Goal: Task Accomplishment & Management: Complete application form

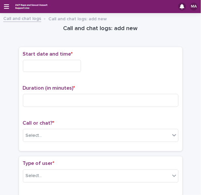
click at [49, 67] on input "text" at bounding box center [52, 66] width 58 height 12
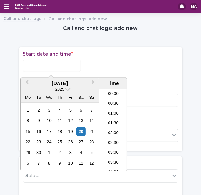
scroll to position [238, 0]
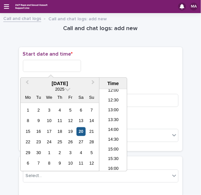
click at [81, 129] on div "20" at bounding box center [80, 131] width 9 height 9
click at [56, 65] on input "**********" at bounding box center [52, 66] width 58 height 12
type input "**********"
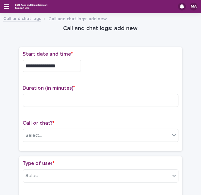
click at [103, 63] on div "**********" at bounding box center [100, 66] width 155 height 12
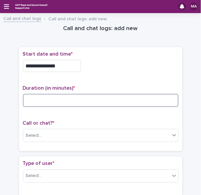
click at [67, 95] on input at bounding box center [100, 100] width 155 height 13
type input "**"
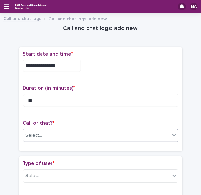
click at [60, 136] on div "Select..." at bounding box center [96, 135] width 147 height 11
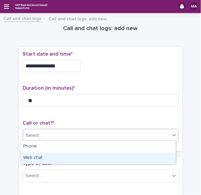
click at [48, 156] on div "Web chat" at bounding box center [98, 157] width 155 height 11
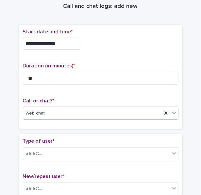
scroll to position [33, 0]
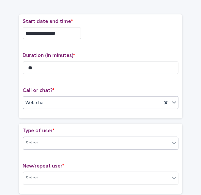
click at [46, 137] on div "Select..." at bounding box center [100, 143] width 155 height 13
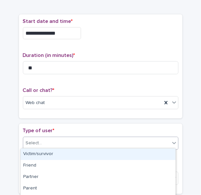
click at [43, 151] on div "Victim/survivor" at bounding box center [98, 153] width 155 height 11
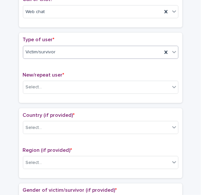
scroll to position [131, 0]
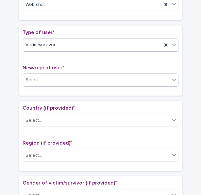
click at [65, 79] on div "Select..." at bounding box center [96, 79] width 147 height 11
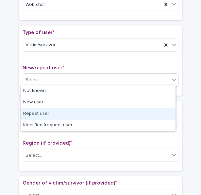
click at [41, 113] on div "Repeat user" at bounding box center [98, 113] width 155 height 11
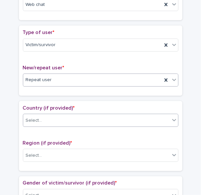
click at [46, 117] on div "Select..." at bounding box center [96, 120] width 147 height 11
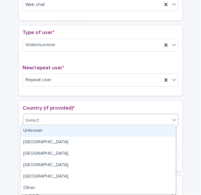
click at [41, 133] on div "Unknown" at bounding box center [98, 130] width 155 height 11
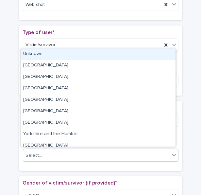
click at [41, 151] on div "Select..." at bounding box center [96, 155] width 147 height 11
click at [57, 54] on div "Unknown" at bounding box center [98, 53] width 155 height 11
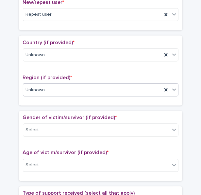
scroll to position [229, 0]
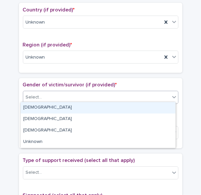
click at [56, 98] on div "Select..." at bounding box center [96, 97] width 147 height 11
click at [48, 107] on div "[DEMOGRAPHIC_DATA]" at bounding box center [98, 107] width 155 height 11
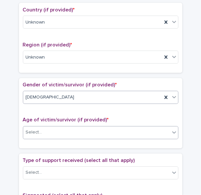
click at [49, 128] on div "Select..." at bounding box center [96, 132] width 147 height 11
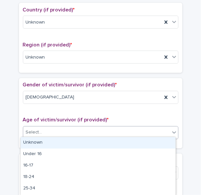
click at [46, 142] on div "Unknown" at bounding box center [98, 142] width 155 height 11
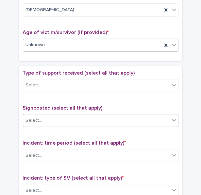
scroll to position [327, 0]
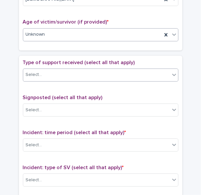
click at [56, 75] on div "Select..." at bounding box center [96, 74] width 147 height 11
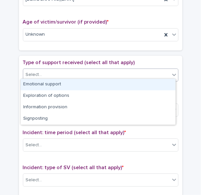
click at [52, 82] on div "Emotional support" at bounding box center [98, 84] width 155 height 11
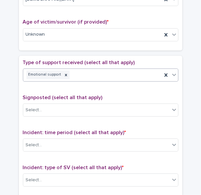
click at [75, 73] on div "Emotional support" at bounding box center [92, 74] width 139 height 11
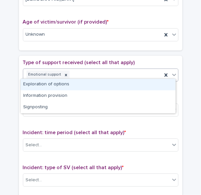
click at [71, 85] on div "Exploration of options" at bounding box center [98, 84] width 155 height 11
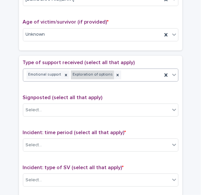
click at [103, 71] on div "Exploration of options" at bounding box center [92, 74] width 43 height 9
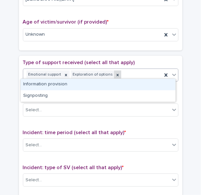
click at [116, 73] on icon at bounding box center [117, 74] width 2 height 2
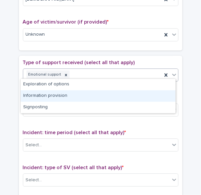
click at [121, 71] on div "Emotional support" at bounding box center [92, 74] width 139 height 11
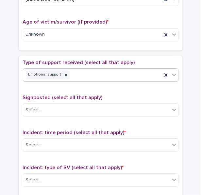
click at [112, 73] on div "Emotional support" at bounding box center [92, 74] width 139 height 11
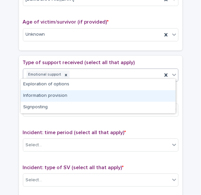
click at [80, 95] on div "Information provision" at bounding box center [98, 95] width 155 height 11
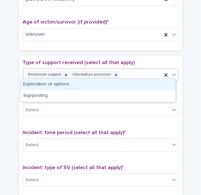
click at [121, 73] on div "Emotional support Information provision" at bounding box center [92, 74] width 139 height 11
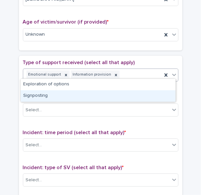
click at [101, 93] on div "Signposting" at bounding box center [98, 95] width 155 height 11
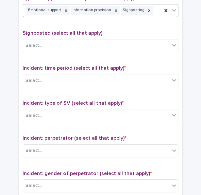
scroll to position [392, 0]
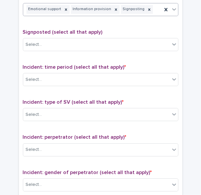
click at [86, 51] on div "Signposted (select all that apply) Select..." at bounding box center [100, 42] width 155 height 27
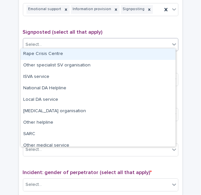
click at [87, 46] on div "Select..." at bounding box center [96, 44] width 147 height 11
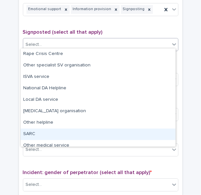
click at [46, 130] on div "SARC" at bounding box center [98, 133] width 155 height 11
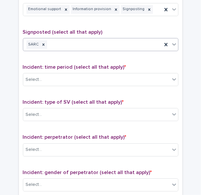
click at [109, 44] on div "SARC" at bounding box center [92, 44] width 139 height 11
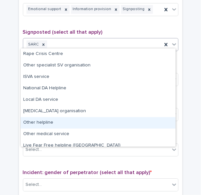
scroll to position [28, 0]
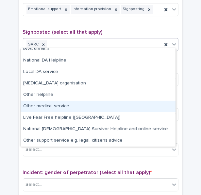
click at [60, 106] on div "Other medical service" at bounding box center [98, 106] width 155 height 11
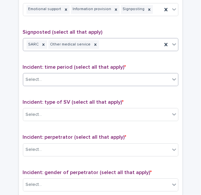
click at [65, 75] on div "Select..." at bounding box center [96, 79] width 147 height 11
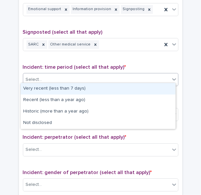
click at [56, 87] on div "Very recent (less than 7 days)" at bounding box center [98, 88] width 155 height 11
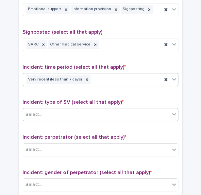
click at [54, 109] on div "Select..." at bounding box center [96, 114] width 147 height 11
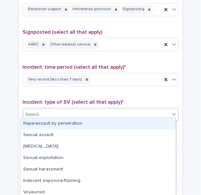
click at [50, 123] on div "Rape/assault by penetration" at bounding box center [98, 123] width 155 height 11
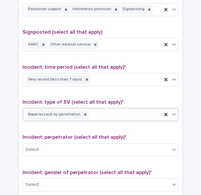
scroll to position [425, 0]
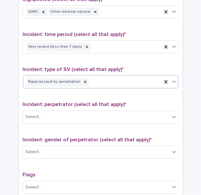
click at [106, 79] on div "Rape/assault by penetration" at bounding box center [92, 81] width 139 height 11
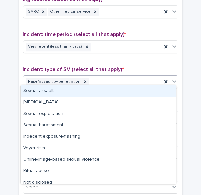
drag, startPoint x: 88, startPoint y: 97, endPoint x: 88, endPoint y: 92, distance: 4.9
click at [88, 92] on div "Sexual assault" at bounding box center [98, 90] width 155 height 11
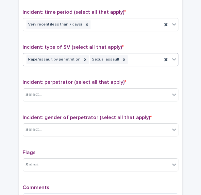
scroll to position [457, 0]
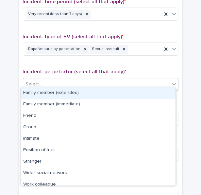
click at [85, 78] on div "Select..." at bounding box center [100, 84] width 155 height 13
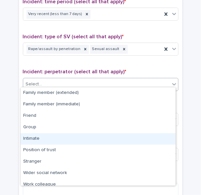
click at [72, 135] on div "Intimate" at bounding box center [98, 138] width 155 height 11
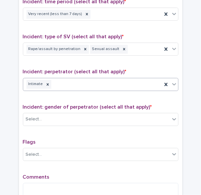
scroll to position [523, 0]
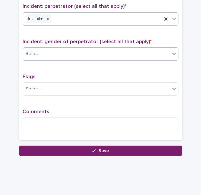
click at [76, 53] on div "Select..." at bounding box center [96, 53] width 147 height 11
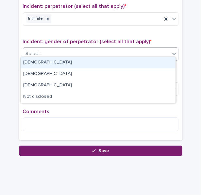
click at [69, 62] on div "[DEMOGRAPHIC_DATA]" at bounding box center [98, 62] width 155 height 11
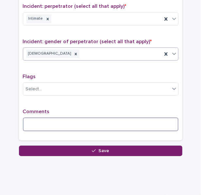
click at [61, 119] on textarea at bounding box center [100, 124] width 155 height 14
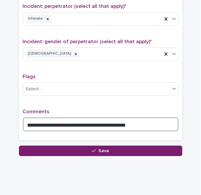
click at [88, 120] on textarea "**********" at bounding box center [100, 124] width 155 height 14
click at [120, 122] on textarea "**********" at bounding box center [100, 124] width 155 height 14
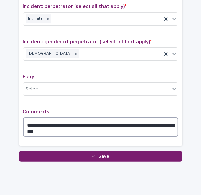
click at [40, 120] on textarea "**********" at bounding box center [100, 126] width 155 height 19
click at [90, 121] on textarea "**********" at bounding box center [100, 126] width 155 height 19
click at [137, 122] on textarea "**********" at bounding box center [100, 126] width 155 height 19
click at [95, 127] on textarea "**********" at bounding box center [100, 126] width 155 height 19
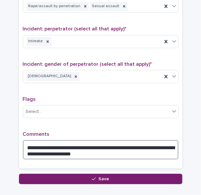
scroll to position [536, 0]
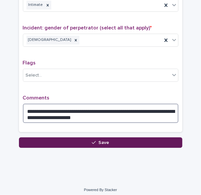
type textarea "**********"
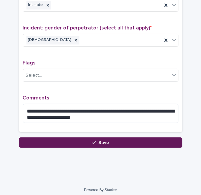
click at [68, 137] on button "Save" at bounding box center [100, 142] width 163 height 10
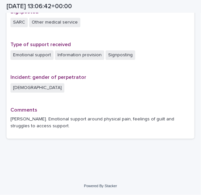
scroll to position [436, 0]
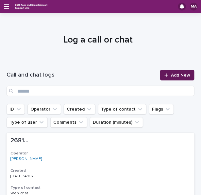
click at [161, 72] on link "Add New" at bounding box center [177, 75] width 34 height 10
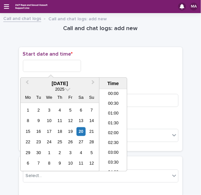
click at [50, 65] on input "text" at bounding box center [52, 66] width 58 height 12
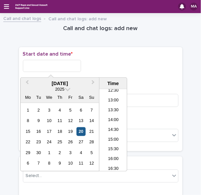
click at [81, 130] on div "20" at bounding box center [80, 131] width 9 height 9
click at [59, 68] on input "**********" at bounding box center [52, 66] width 58 height 12
type input "**********"
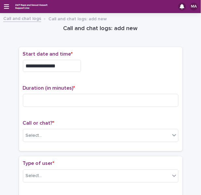
click at [86, 64] on div "**********" at bounding box center [100, 66] width 155 height 12
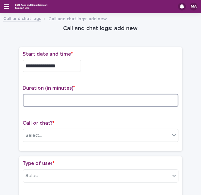
click at [58, 99] on input at bounding box center [100, 100] width 155 height 13
type input "*"
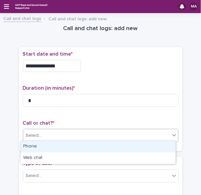
click at [44, 132] on div "Select..." at bounding box center [96, 135] width 147 height 11
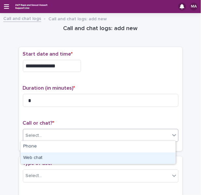
click at [35, 156] on div "Web chat" at bounding box center [98, 157] width 155 height 11
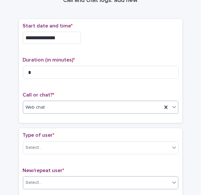
scroll to position [65, 0]
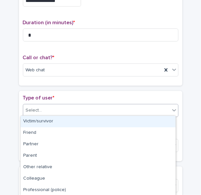
click at [47, 110] on div "Select..." at bounding box center [96, 110] width 147 height 11
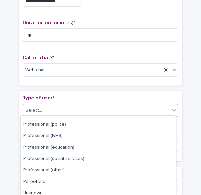
scroll to position [92, 0]
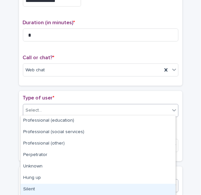
click at [37, 186] on div "Silent" at bounding box center [98, 189] width 155 height 11
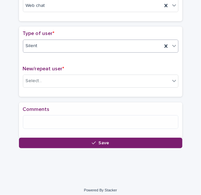
scroll to position [132, 0]
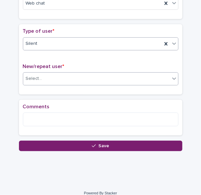
click at [51, 83] on body "**********" at bounding box center [100, 97] width 201 height 195
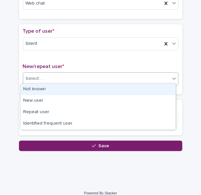
click at [48, 90] on div "Not known" at bounding box center [98, 89] width 155 height 11
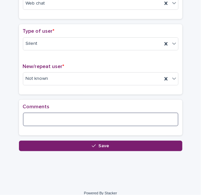
click at [44, 121] on textarea at bounding box center [100, 119] width 155 height 14
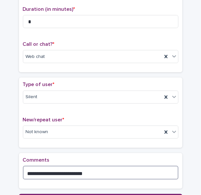
scroll to position [138, 0]
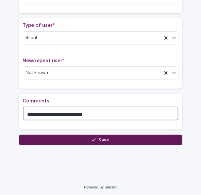
type textarea "**********"
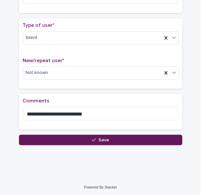
click at [67, 139] on button "Save" at bounding box center [100, 140] width 163 height 10
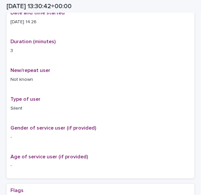
scroll to position [142, 0]
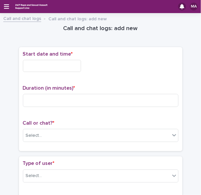
click at [26, 67] on input "text" at bounding box center [52, 66] width 58 height 12
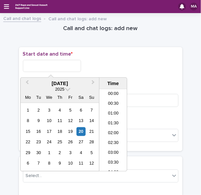
scroll to position [248, 0]
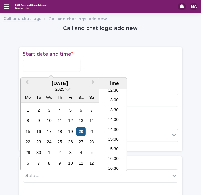
click at [83, 130] on div "20" at bounding box center [80, 131] width 9 height 9
click at [61, 65] on input "**********" at bounding box center [52, 66] width 58 height 12
click at [77, 60] on input "**********" at bounding box center [52, 66] width 58 height 12
type input "**********"
click at [136, 58] on div "**********" at bounding box center [100, 64] width 155 height 26
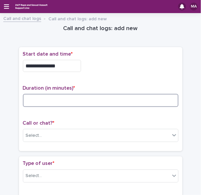
click at [94, 98] on input at bounding box center [100, 100] width 155 height 13
type input "*"
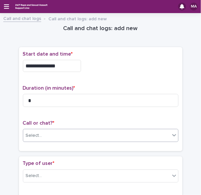
click at [60, 136] on div "Select..." at bounding box center [96, 135] width 147 height 11
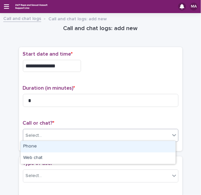
click at [50, 148] on div "Phone" at bounding box center [98, 146] width 155 height 11
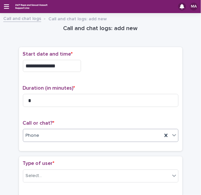
click at [57, 135] on div "Phone" at bounding box center [92, 135] width 139 height 11
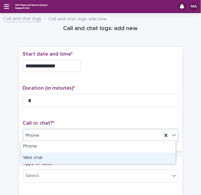
click at [45, 156] on div "Web chat" at bounding box center [98, 157] width 155 height 11
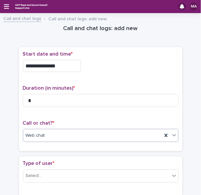
scroll to position [65, 0]
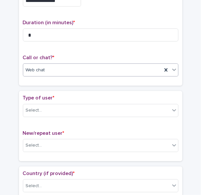
click at [46, 100] on div "Type of user * Select..." at bounding box center [100, 108] width 155 height 27
click at [41, 109] on div "Select..." at bounding box center [96, 110] width 147 height 11
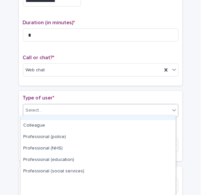
scroll to position [92, 0]
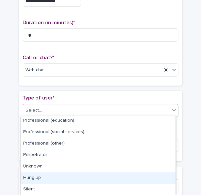
drag, startPoint x: 36, startPoint y: 180, endPoint x: 40, endPoint y: 177, distance: 5.8
click at [36, 180] on div "Hung up" at bounding box center [98, 177] width 155 height 11
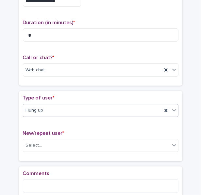
click at [47, 112] on div "Hung up" at bounding box center [92, 110] width 139 height 11
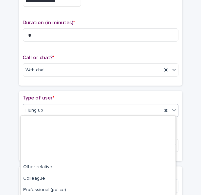
scroll to position [73, 0]
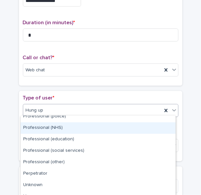
click at [103, 96] on p "Type of user *" at bounding box center [100, 98] width 155 height 6
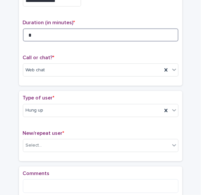
click at [71, 40] on input "*" at bounding box center [100, 34] width 155 height 13
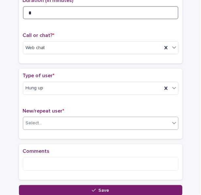
scroll to position [98, 0]
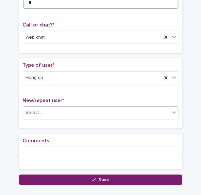
type input "*"
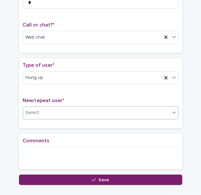
click at [44, 113] on div "Select..." at bounding box center [96, 112] width 147 height 11
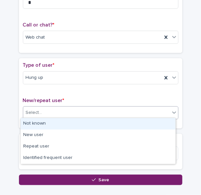
click at [46, 122] on div "Not known" at bounding box center [98, 123] width 155 height 11
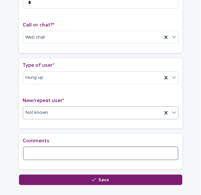
click at [47, 156] on textarea at bounding box center [100, 153] width 155 height 14
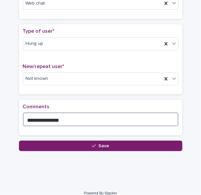
scroll to position [138, 0]
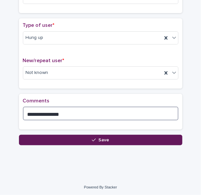
type textarea "**********"
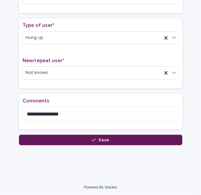
click at [67, 139] on button "Save" at bounding box center [100, 140] width 163 height 10
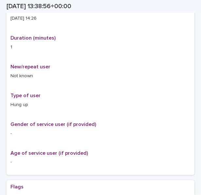
scroll to position [145, 0]
